Goal: Answer question/provide support

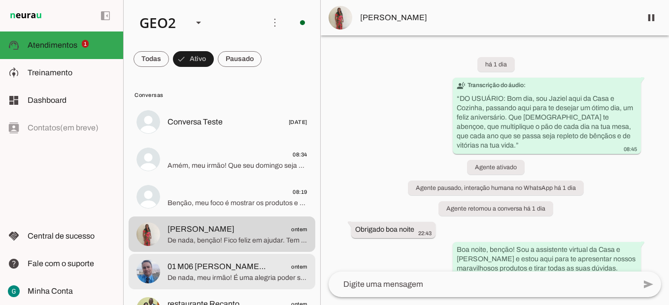
scroll to position [252, 0]
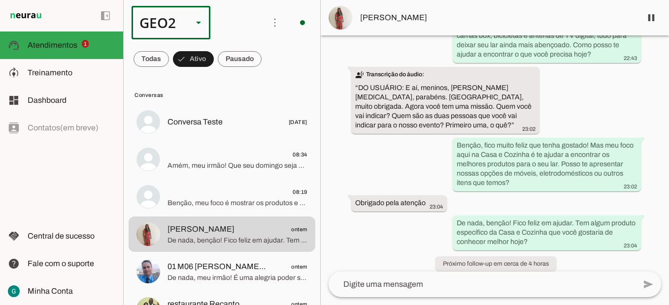
click at [196, 20] on slot at bounding box center [199, 23] width 12 height 12
click at [271, 57] on slot at bounding box center [302, 63] width 63 height 12
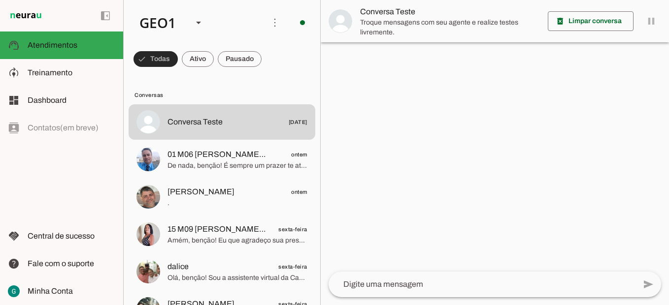
click at [154, 62] on span at bounding box center [156, 59] width 44 height 24
click at [154, 62] on span at bounding box center [151, 59] width 35 height 24
click at [159, 23] on div "GEO1" at bounding box center [158, 23] width 53 height 34
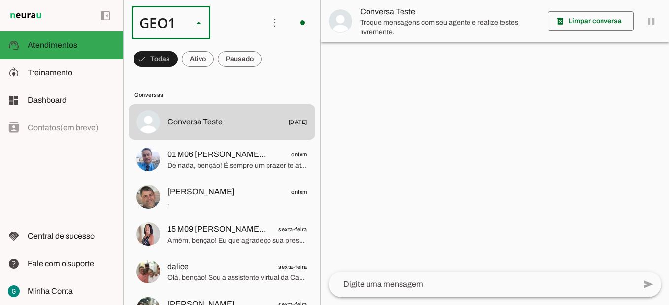
click at [0, 0] on slot "GEO2" at bounding box center [0, 0] width 0 height 0
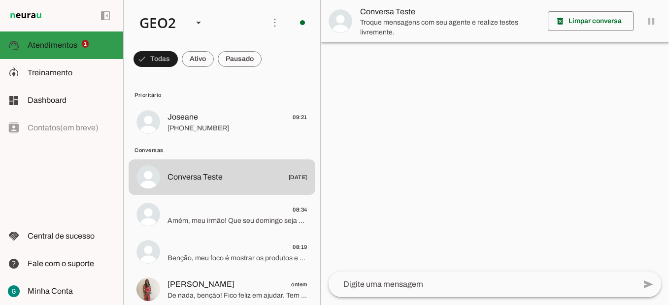
click at [78, 41] on slot at bounding box center [72, 45] width 88 height 12
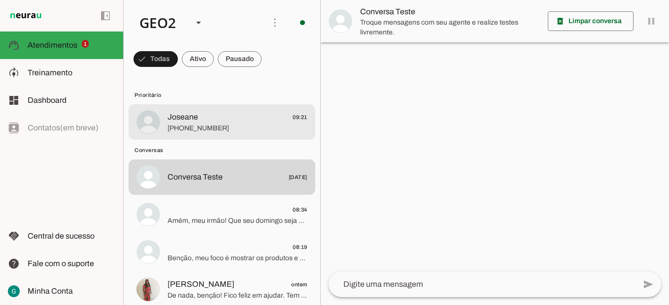
click at [179, 115] on span "Joseane" at bounding box center [183, 117] width 31 height 12
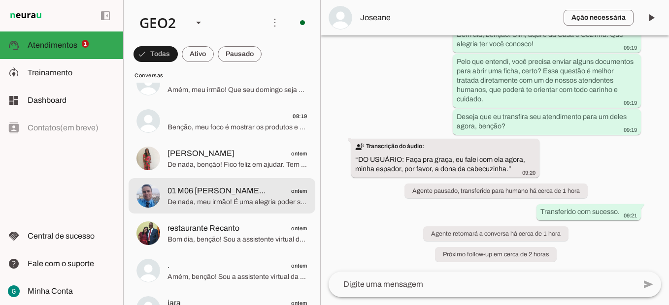
scroll to position [148, 0]
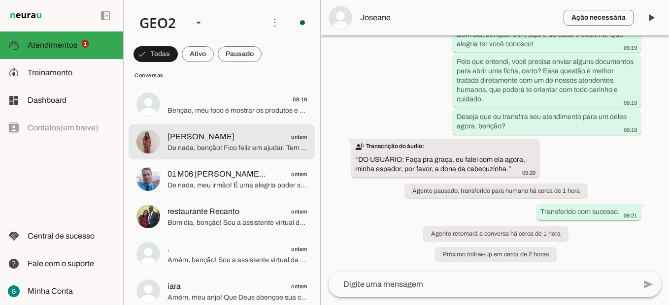
click at [232, 153] on div at bounding box center [238, 142] width 140 height 24
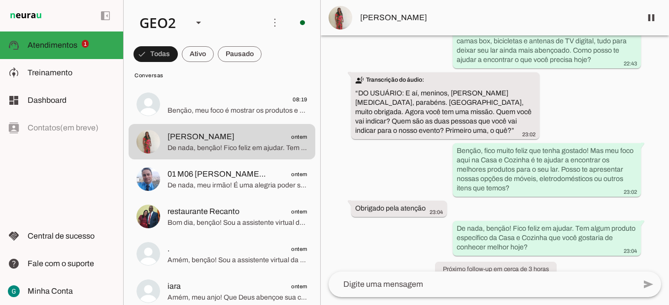
scroll to position [252, 0]
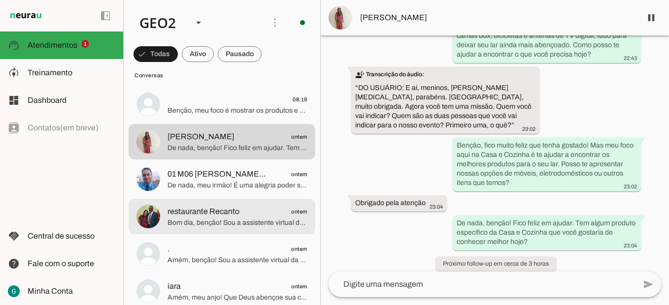
click at [207, 225] on span "Bom dia, benção! Sou a assistente virtual da Casa e [PERSON_NAME] e estou aqui …" at bounding box center [238, 223] width 140 height 10
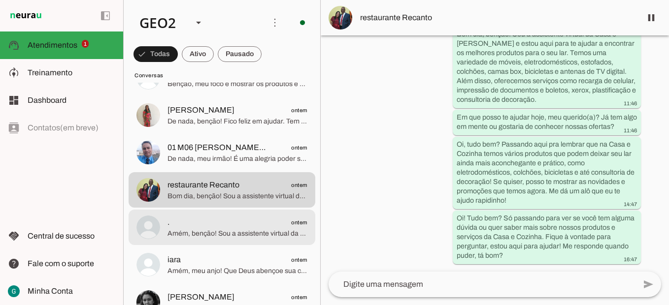
scroll to position [246, 0]
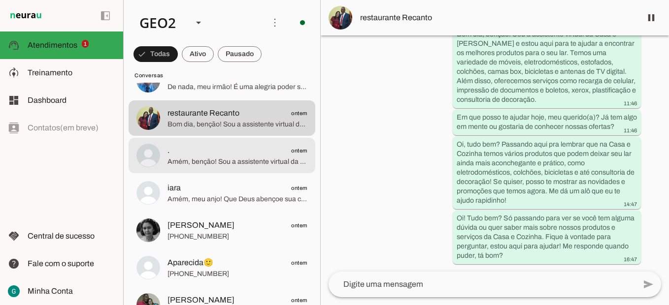
click at [242, 169] on md-item ". ontem Amém, benção! Sou a assistente virtual da Casa e Cozinha, e é uma alegr…" at bounding box center [222, 155] width 187 height 35
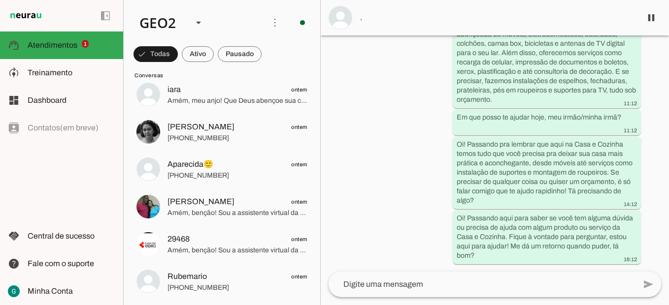
scroll to position [3815, 0]
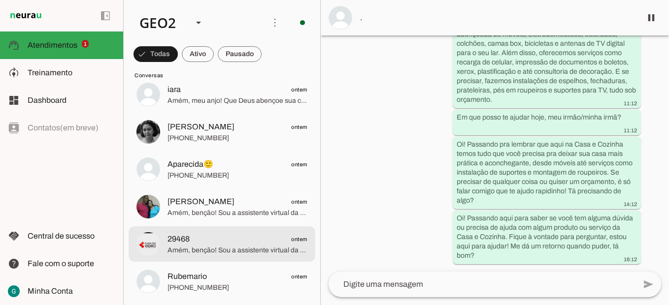
click at [254, 247] on span "Amém, benção! Sou a assistente virtual da Casa e [PERSON_NAME] e estou aqui par…" at bounding box center [238, 251] width 140 height 10
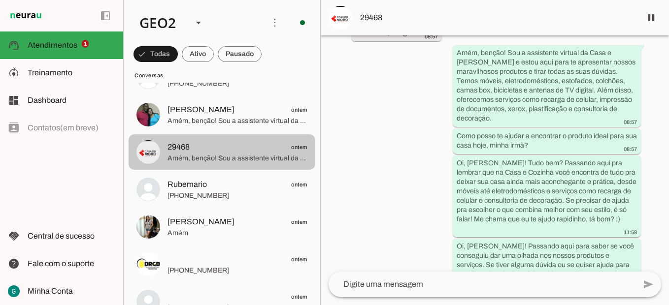
scroll to position [443, 0]
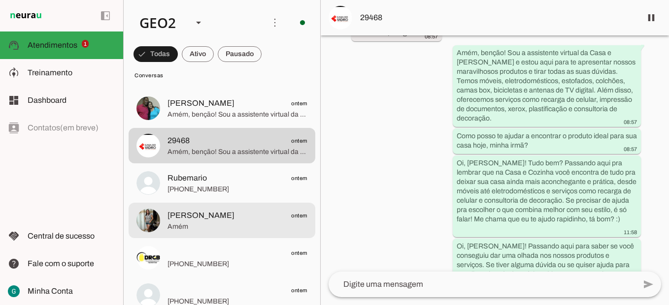
click at [244, 216] on span "[PERSON_NAME] ontem" at bounding box center [238, 216] width 140 height 12
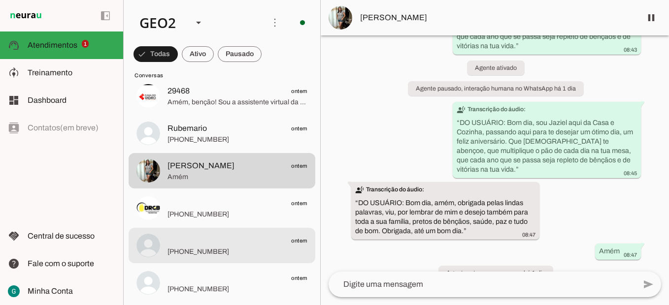
scroll to position [542, 0]
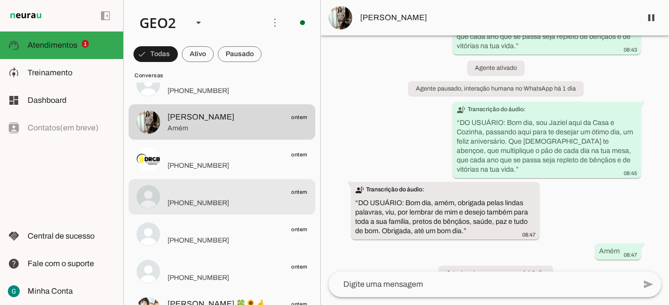
click at [250, 204] on span "[PHONE_NUMBER]" at bounding box center [238, 204] width 140 height 10
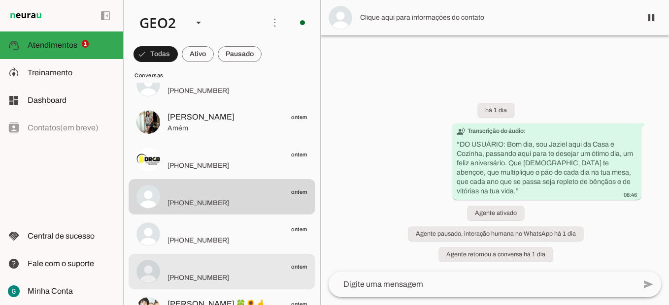
scroll to position [690, 0]
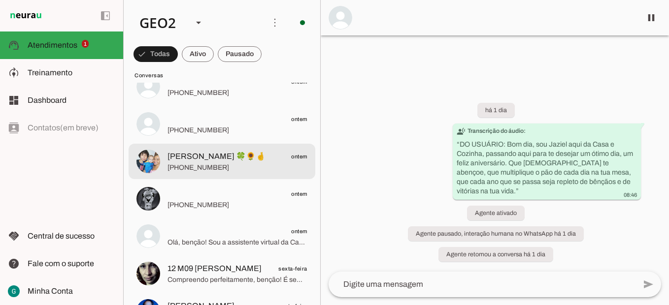
click at [250, 179] on md-item "[PERSON_NAME] 🍀🌻🤞 ontem [PHONE_NUMBER]" at bounding box center [222, 161] width 187 height 35
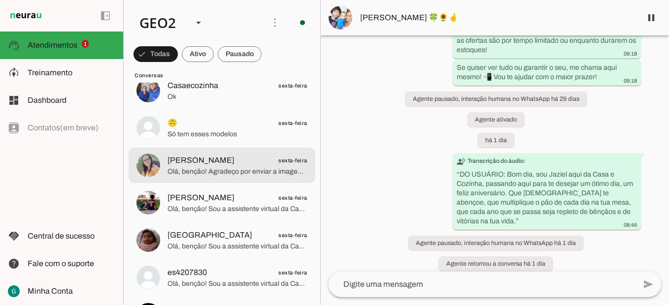
scroll to position [936, 0]
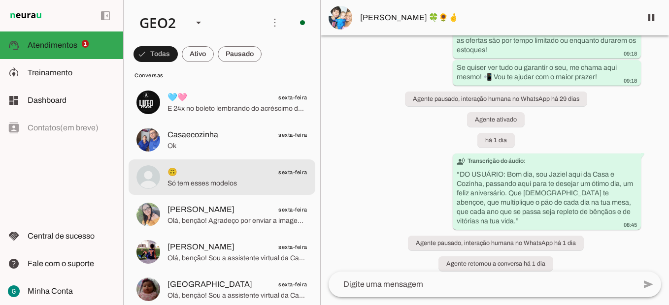
click at [218, 188] on span "Só tem esses modelos" at bounding box center [238, 184] width 140 height 10
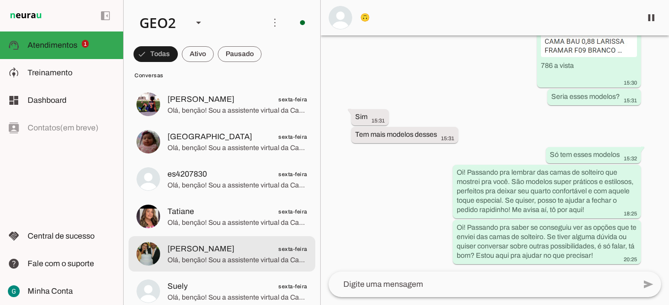
scroll to position [1133, 0]
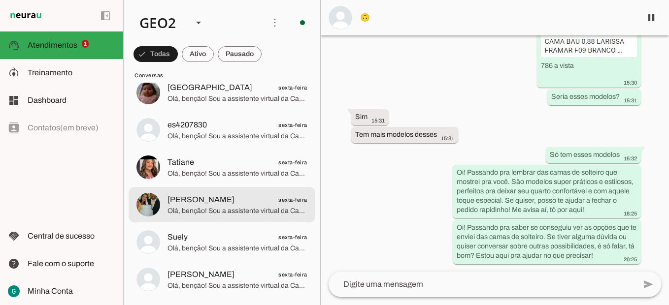
click at [280, 217] on div at bounding box center [238, 205] width 140 height 24
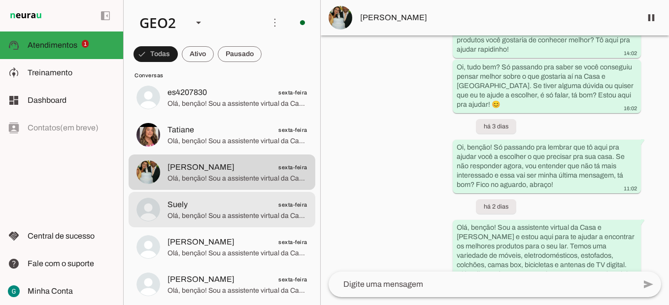
scroll to position [1183, 0]
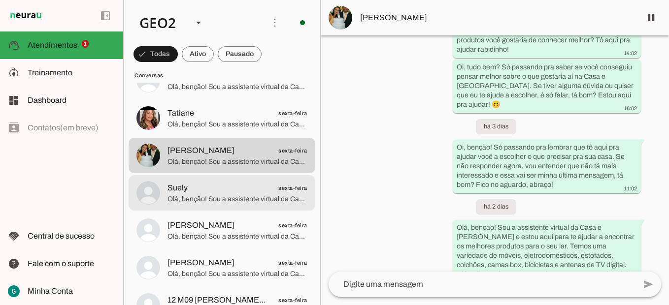
click at [234, 202] on span "Olá, benção! Sou a assistente virtual da Casa e [PERSON_NAME] e estou aqui para…" at bounding box center [238, 200] width 140 height 10
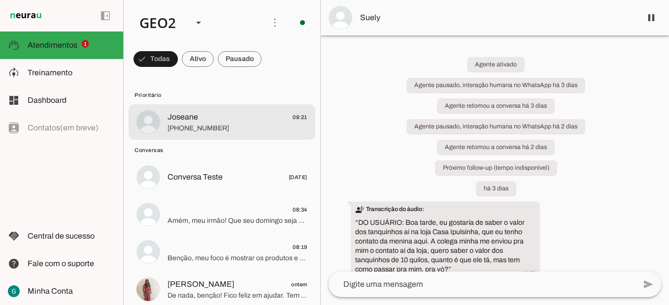
click at [199, 124] on span "[PHONE_NUMBER]" at bounding box center [238, 129] width 140 height 10
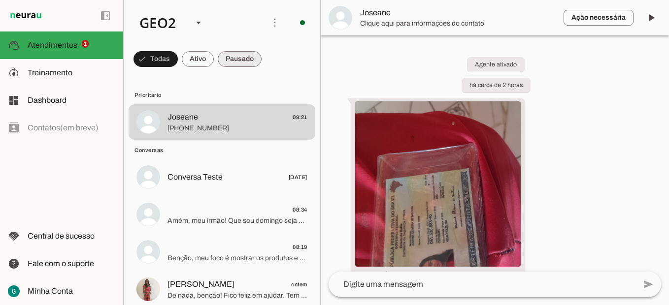
click at [235, 59] on span at bounding box center [240, 59] width 44 height 24
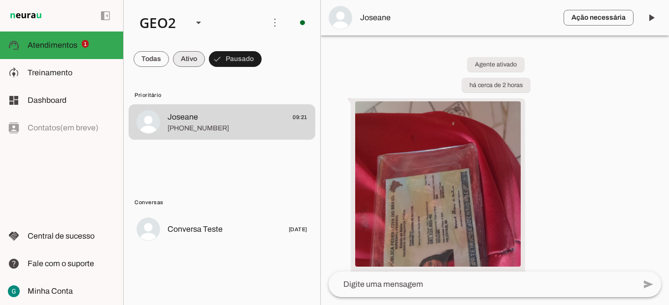
click at [188, 63] on span at bounding box center [189, 59] width 32 height 24
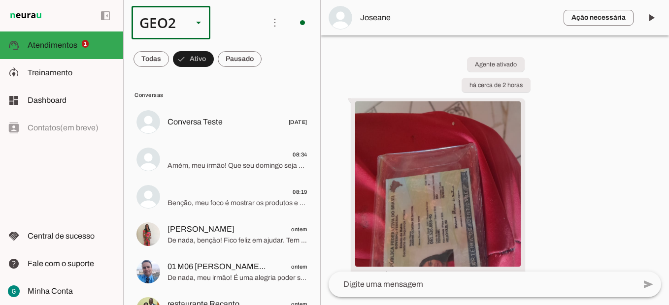
click at [190, 18] on div at bounding box center [199, 23] width 24 height 34
click at [271, 59] on slot at bounding box center [302, 63] width 63 height 12
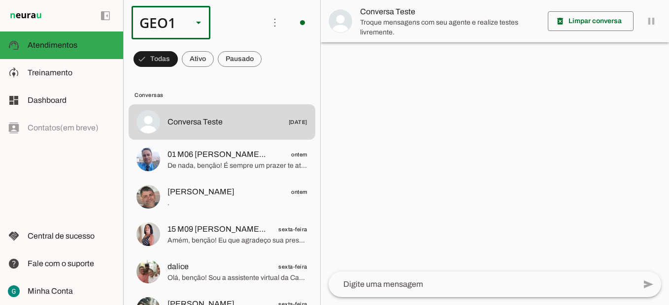
click at [202, 24] on slot at bounding box center [199, 23] width 12 height 12
click at [271, 85] on slot at bounding box center [302, 91] width 63 height 12
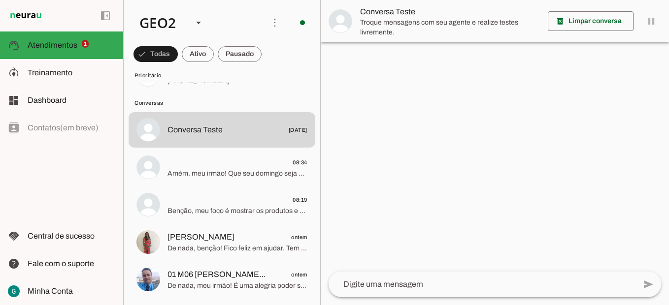
scroll to position [49, 0]
